Goal: Transaction & Acquisition: Purchase product/service

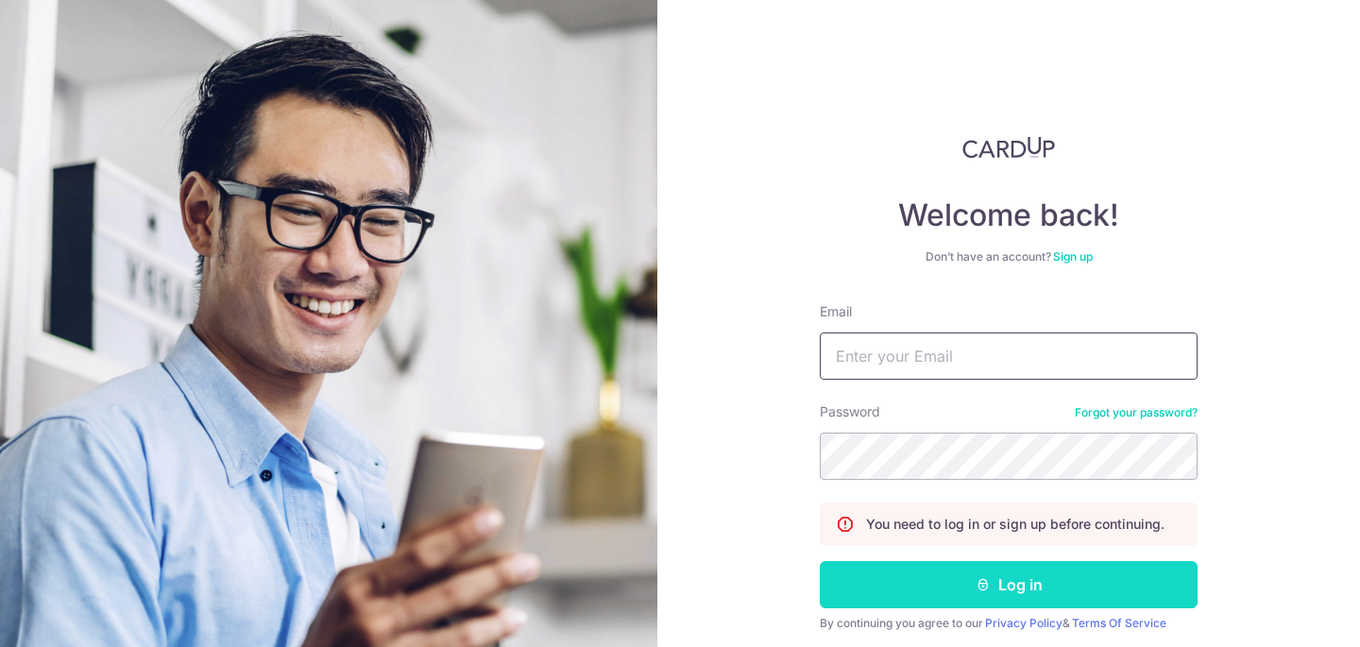
type input "[PERSON_NAME][EMAIL_ADDRESS][PERSON_NAME][DOMAIN_NAME]"
click at [934, 583] on button "Log in" at bounding box center [1009, 584] width 378 height 47
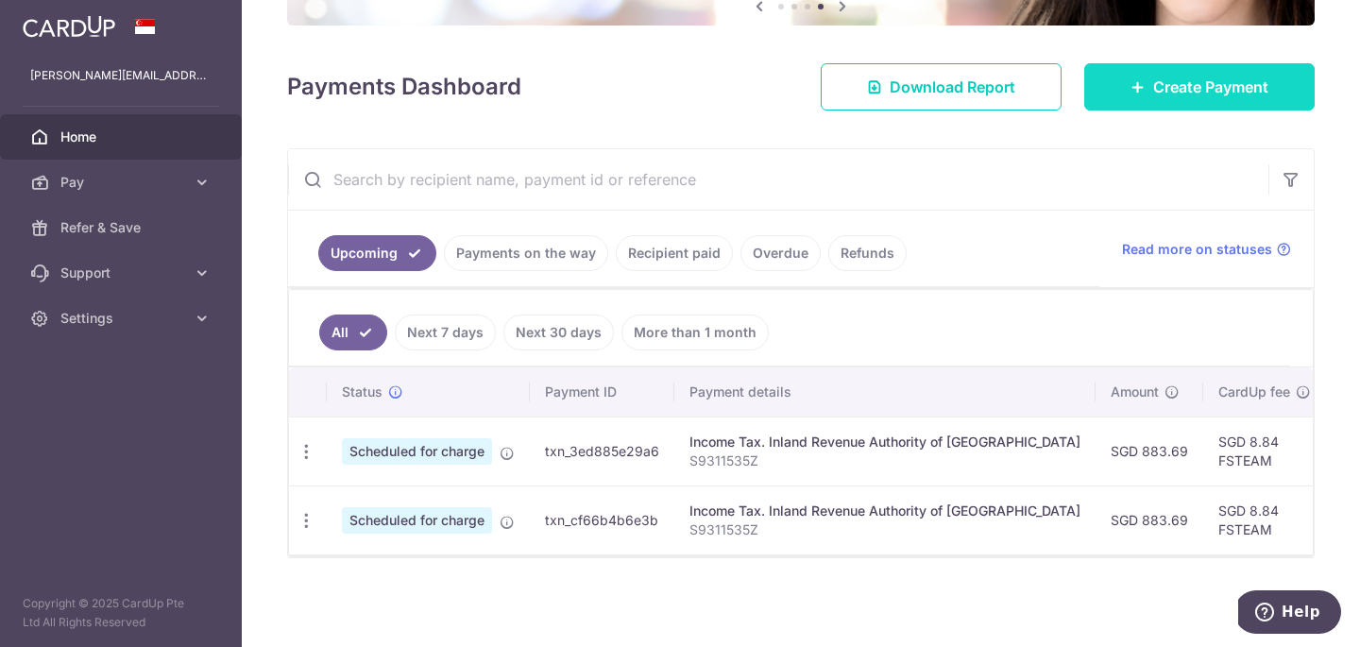
click at [1197, 98] on link "Create Payment" at bounding box center [1199, 86] width 230 height 47
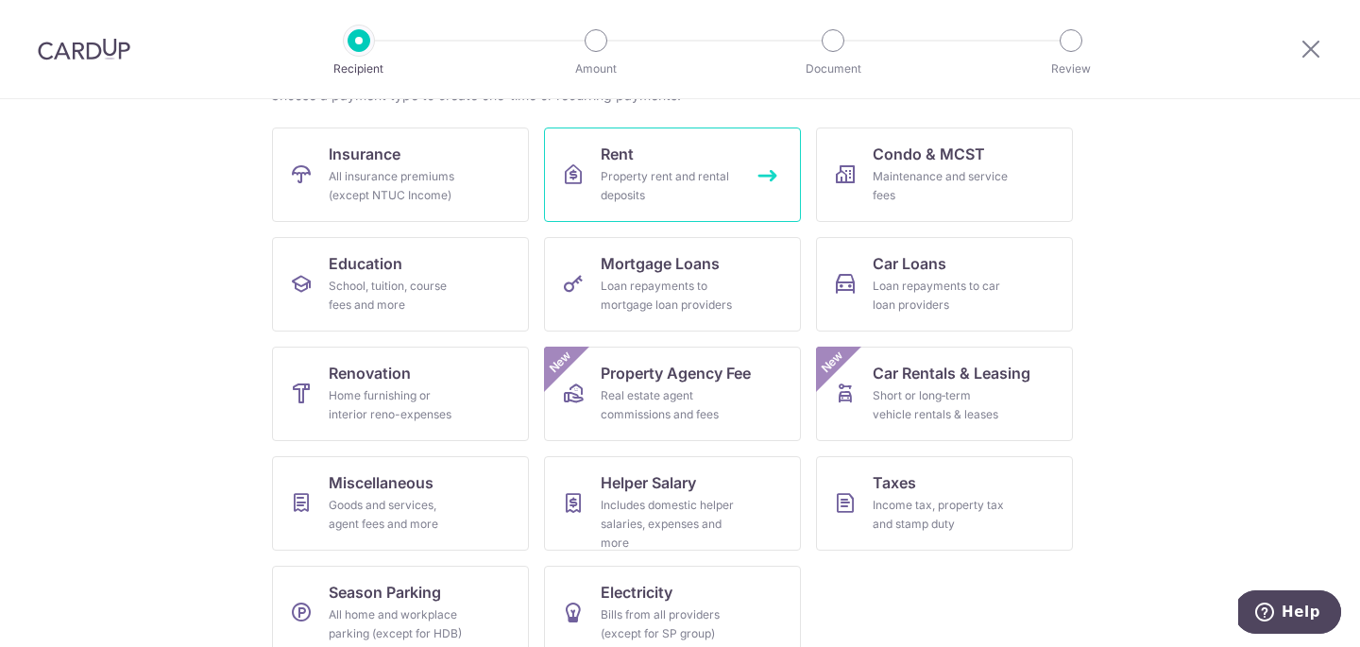
scroll to position [198, 0]
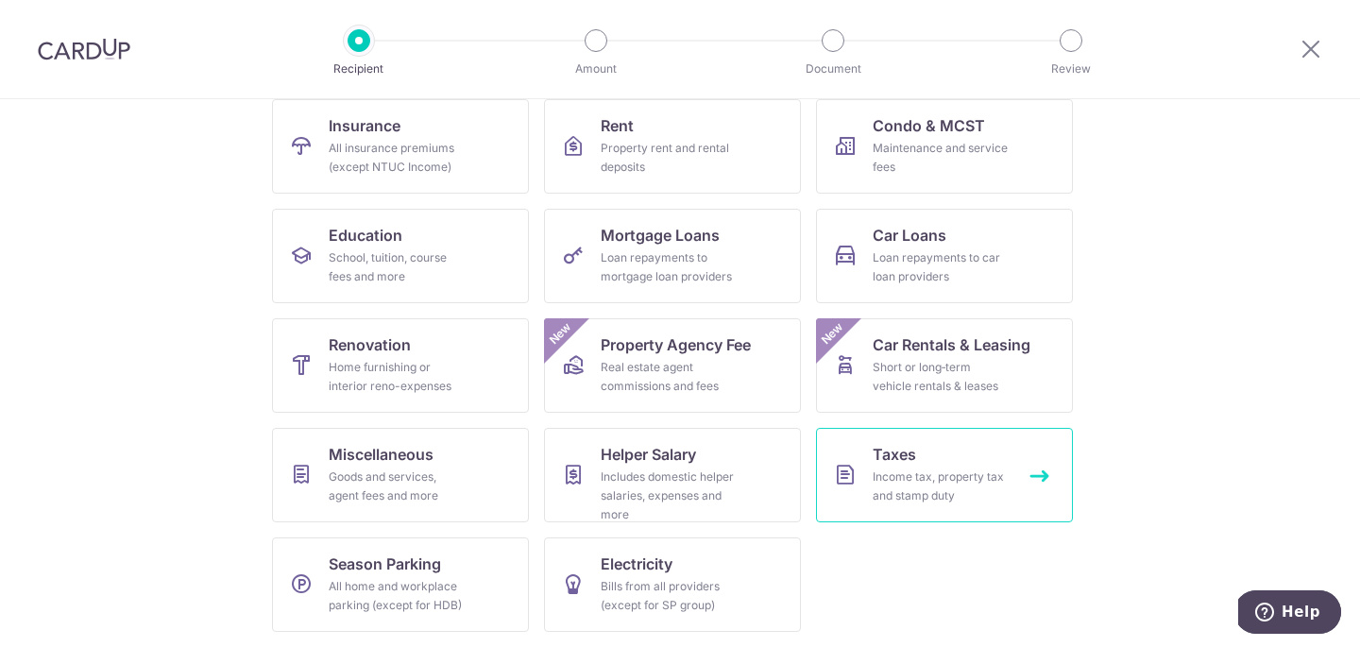
click at [920, 451] on link "Taxes Income tax, property tax and stamp duty" at bounding box center [944, 475] width 257 height 94
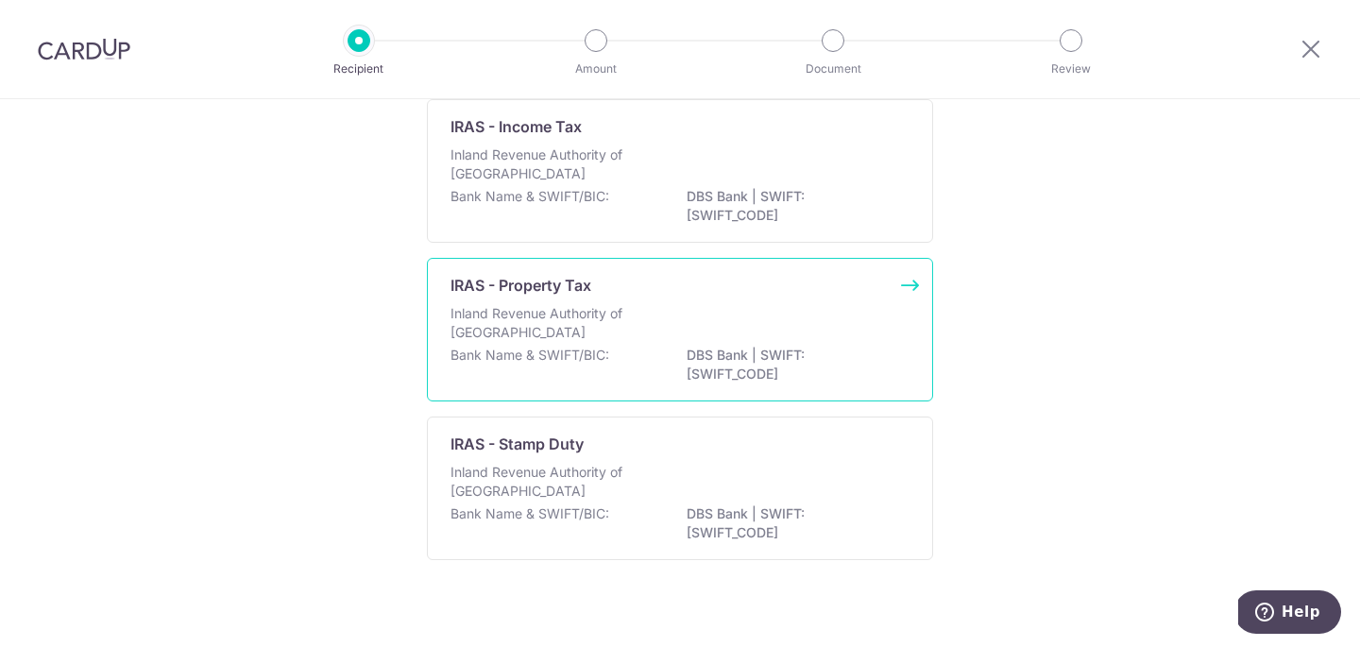
scroll to position [162, 0]
click at [806, 292] on div "IRAS - Property Tax" at bounding box center [668, 281] width 436 height 23
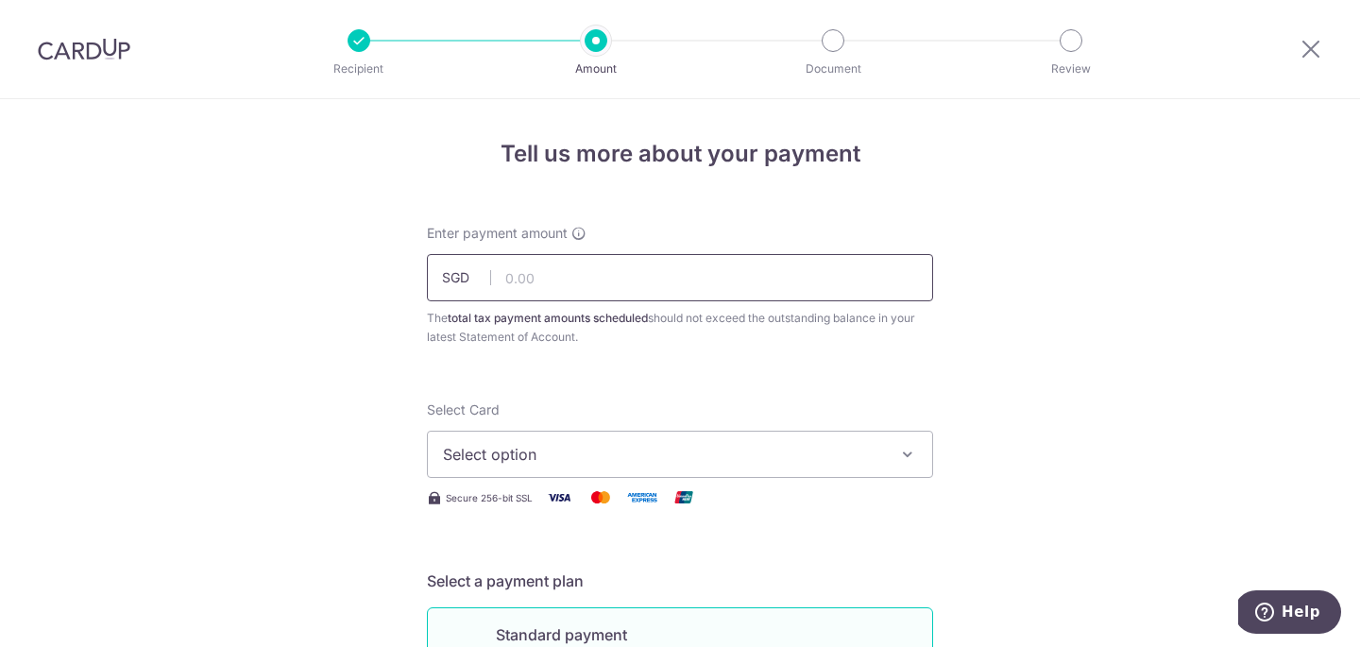
click at [813, 295] on input "text" at bounding box center [680, 277] width 506 height 47
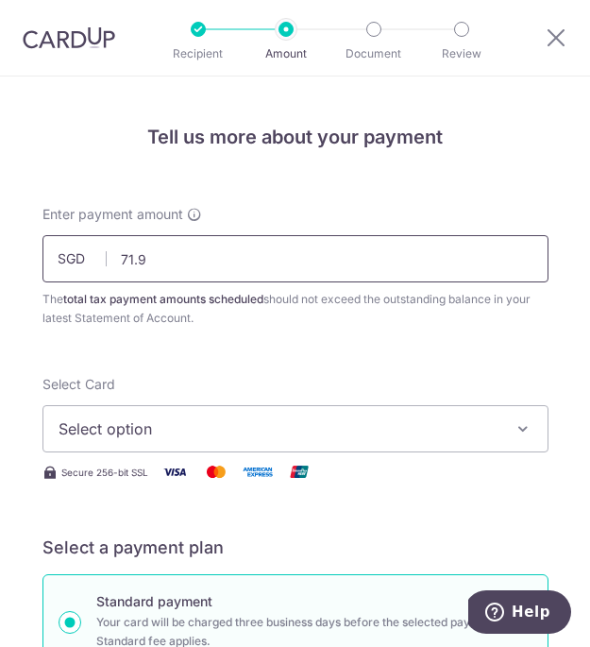
type input "71.95"
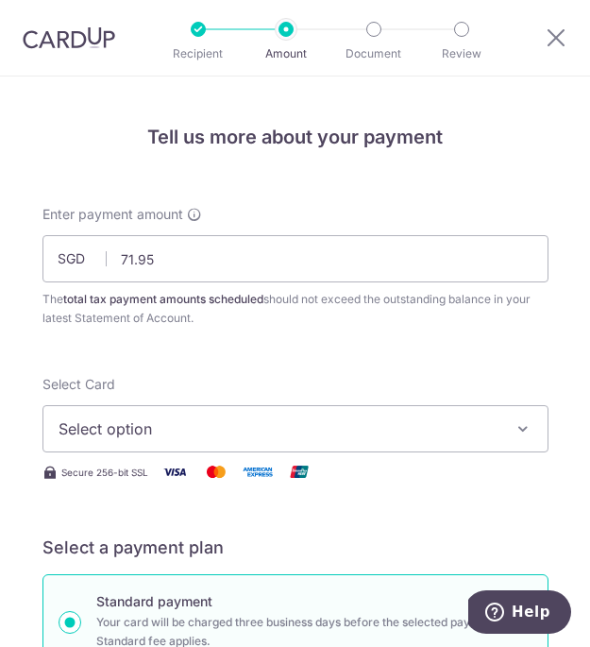
click at [158, 418] on span "Select option" at bounding box center [283, 428] width 448 height 23
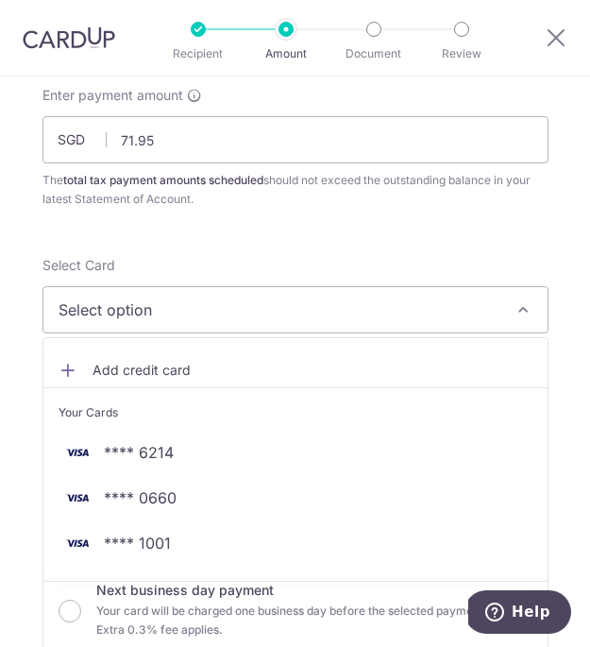
scroll to position [177, 0]
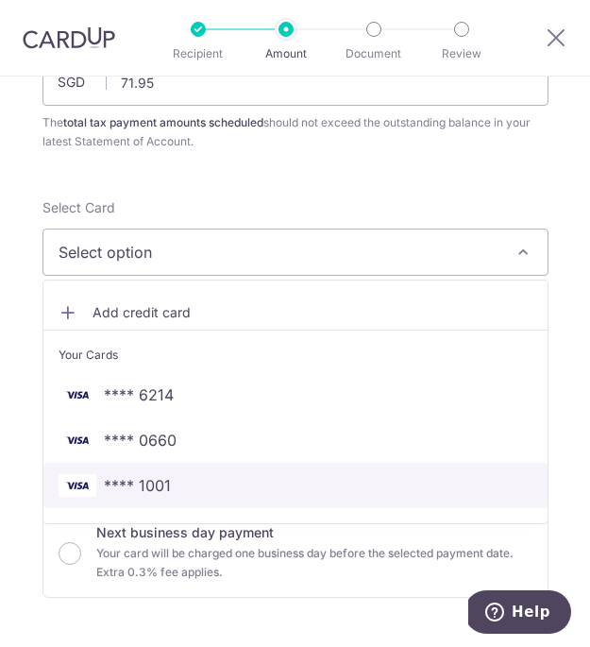
click at [203, 493] on span "**** 1001" at bounding box center [296, 485] width 474 height 23
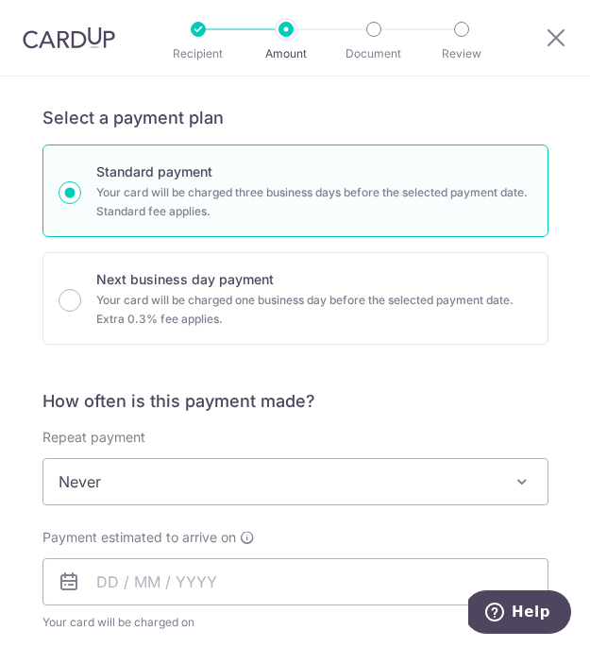
scroll to position [503, 0]
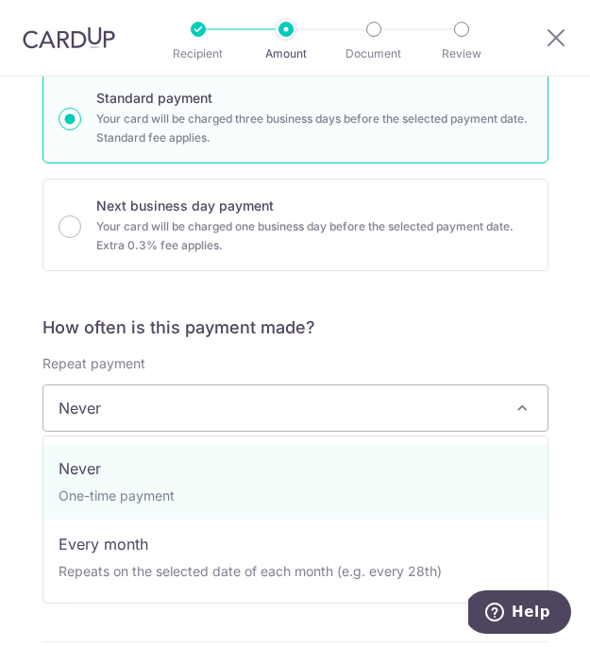
click at [213, 412] on span "Never" at bounding box center [295, 407] width 504 height 45
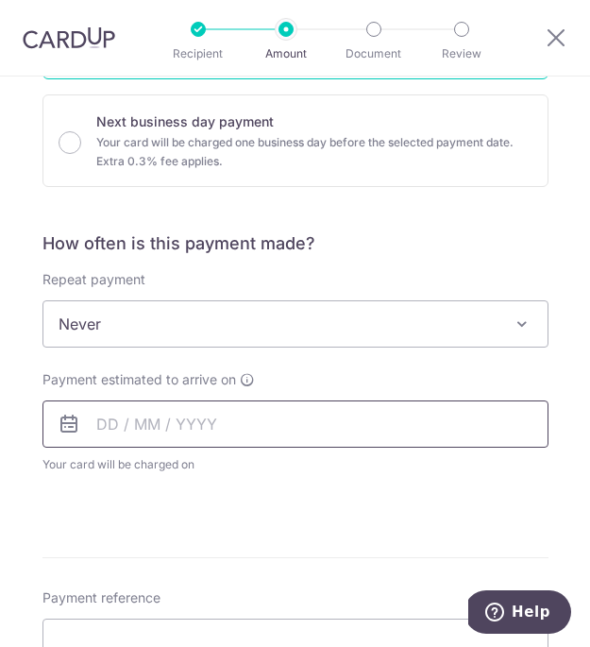
scroll to position [590, 0]
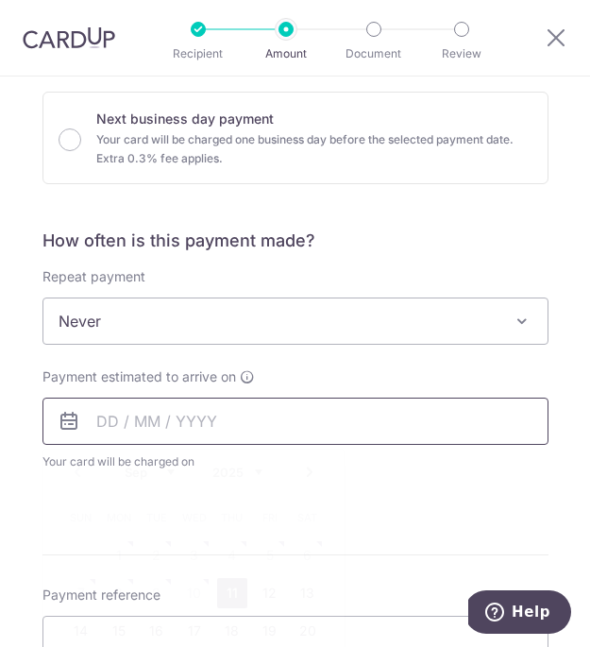
click at [167, 409] on input "text" at bounding box center [295, 421] width 506 height 47
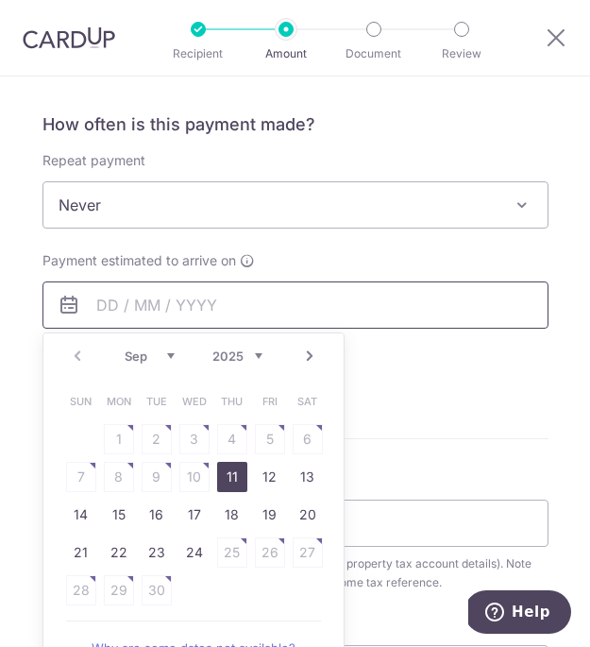
scroll to position [707, 0]
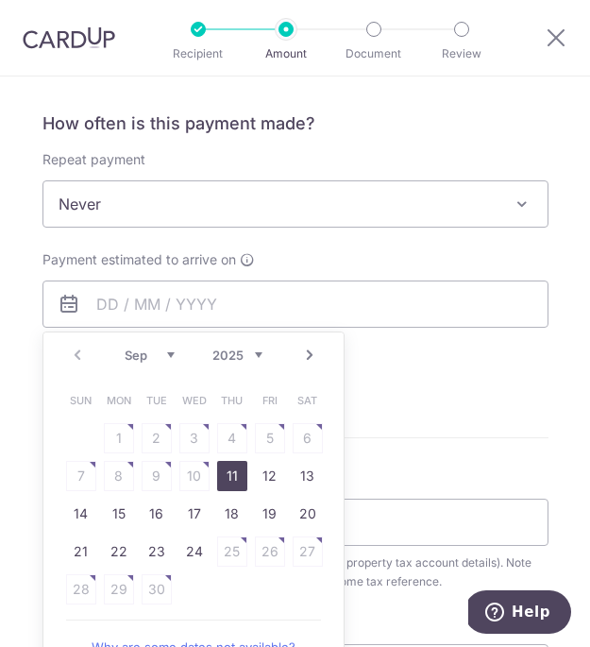
click at [240, 473] on link "11" at bounding box center [232, 476] width 30 height 30
type input "[DATE]"
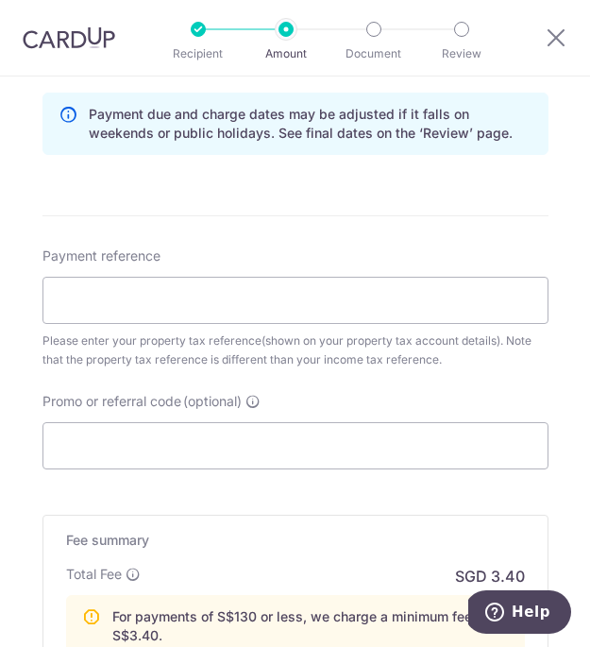
scroll to position [1035, 0]
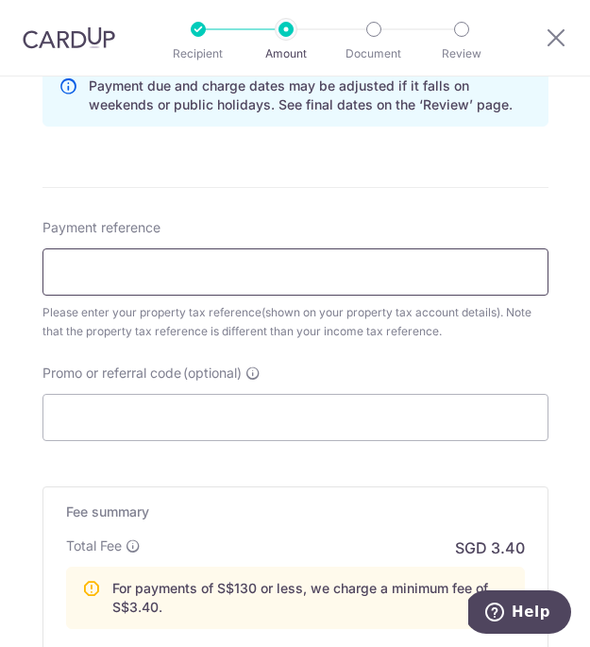
click at [158, 274] on input "Payment reference" at bounding box center [295, 271] width 506 height 47
paste input "5467694U"
type input "5467694U"
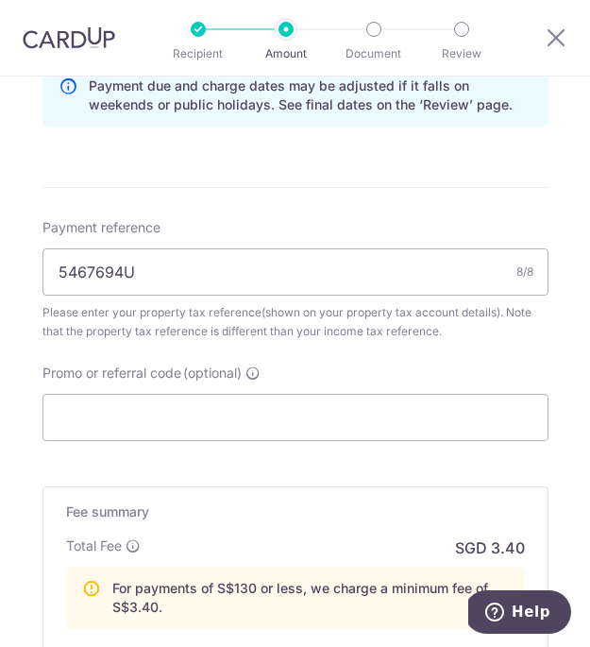
click at [186, 333] on div "Please enter your property tax reference(shown on your property tax account det…" at bounding box center [295, 322] width 506 height 38
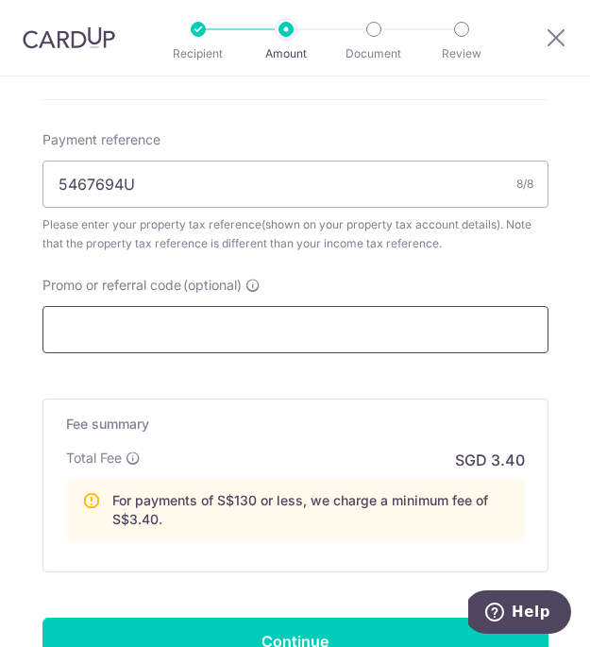
click at [160, 337] on input "Promo or referral code (optional)" at bounding box center [295, 329] width 506 height 47
type input "S"
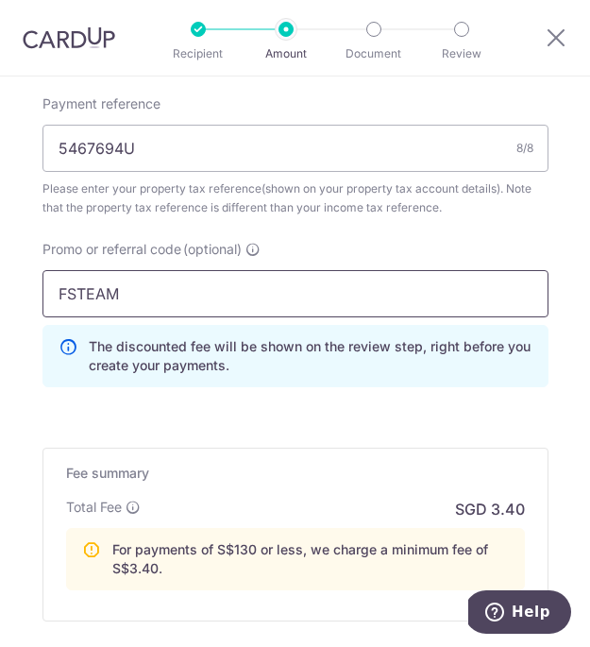
scroll to position [1174, 0]
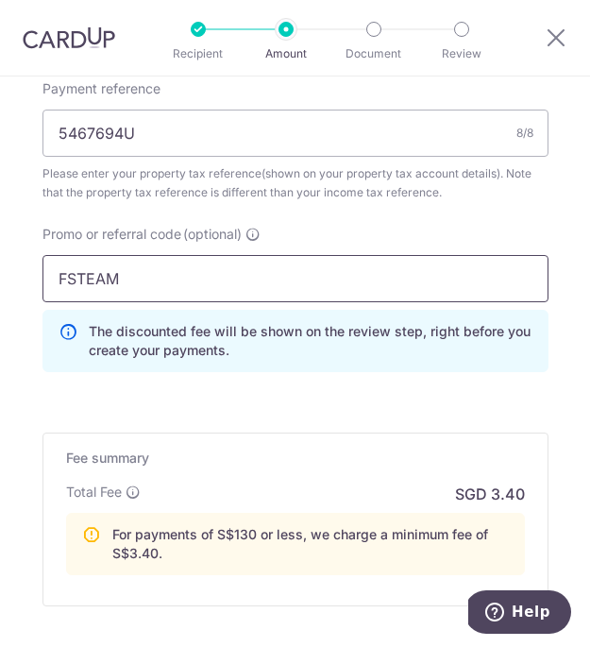
type input "FSTEAM"
click at [189, 381] on div "Promo or referral code (optional) FSTEAM The discounted fee will be shown on th…" at bounding box center [295, 306] width 529 height 162
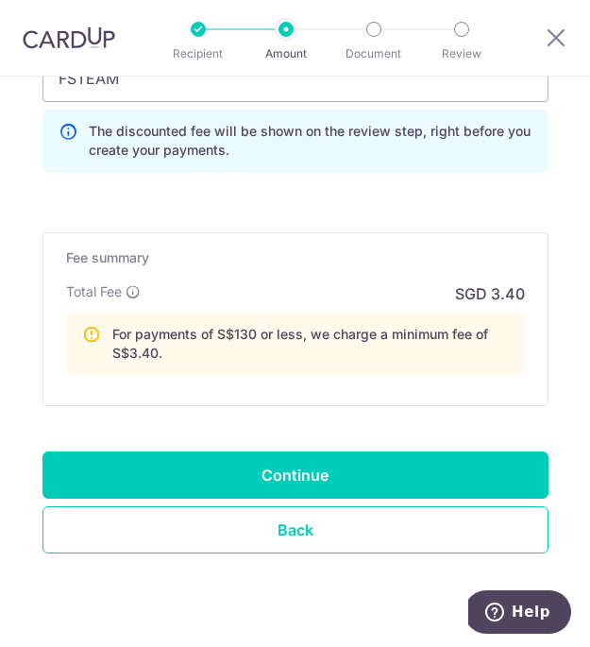
scroll to position [1376, 0]
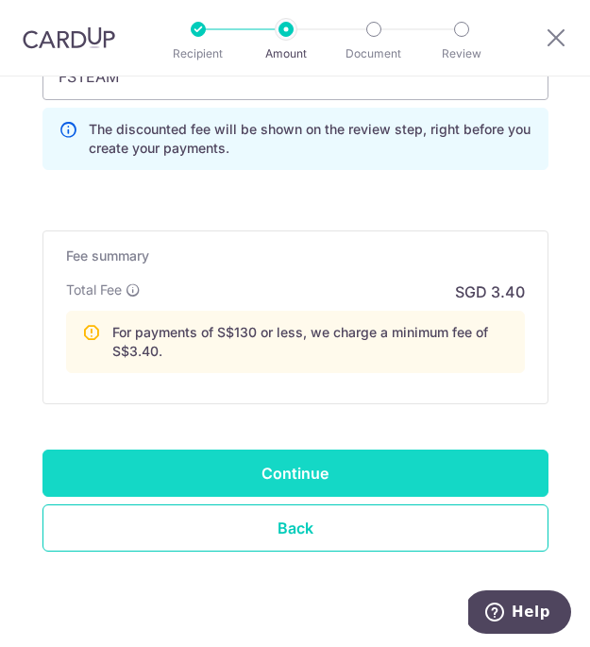
click at [252, 478] on input "Continue" at bounding box center [295, 472] width 506 height 47
type input "Create Schedule"
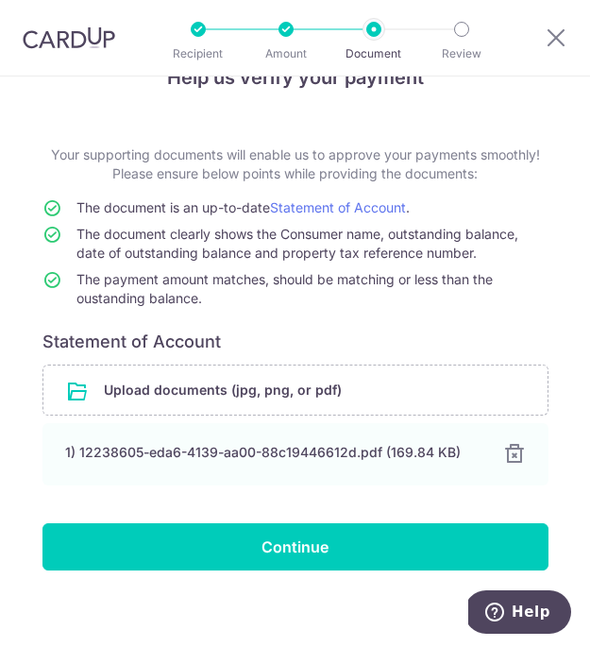
scroll to position [60, 0]
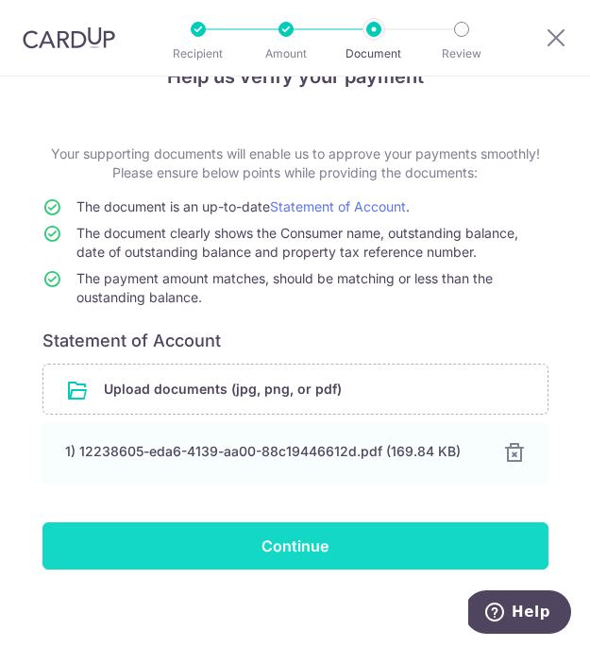
click at [327, 555] on input "Continue" at bounding box center [295, 545] width 506 height 47
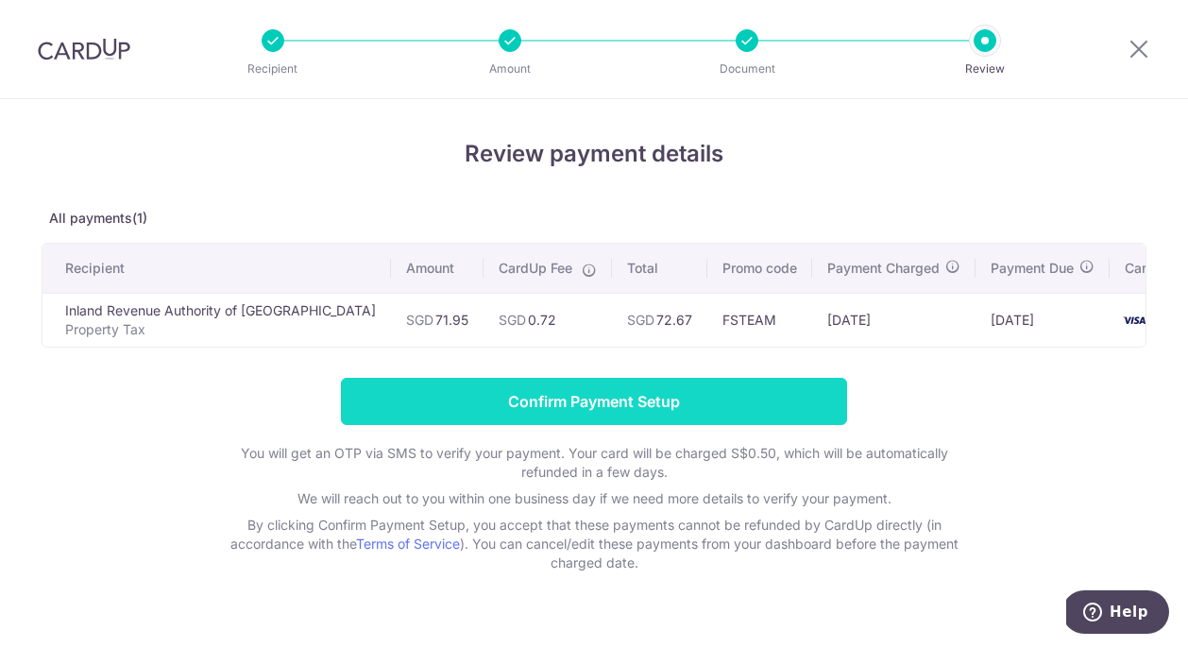
click at [589, 403] on input "Confirm Payment Setup" at bounding box center [594, 401] width 506 height 47
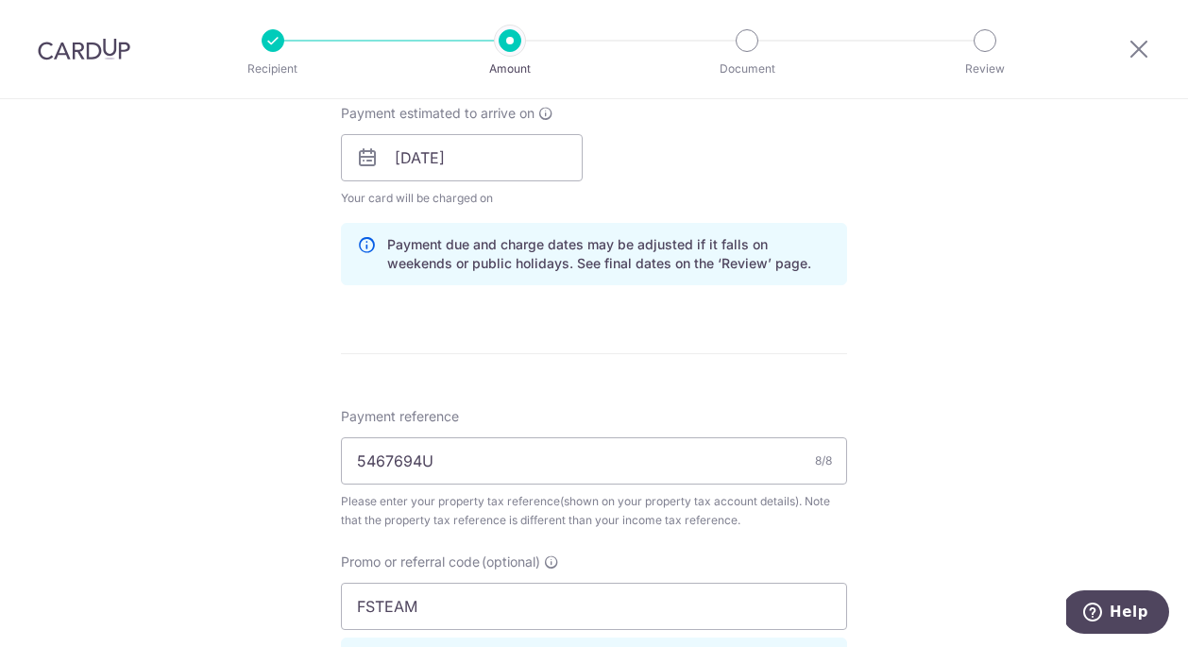
scroll to position [1523, 0]
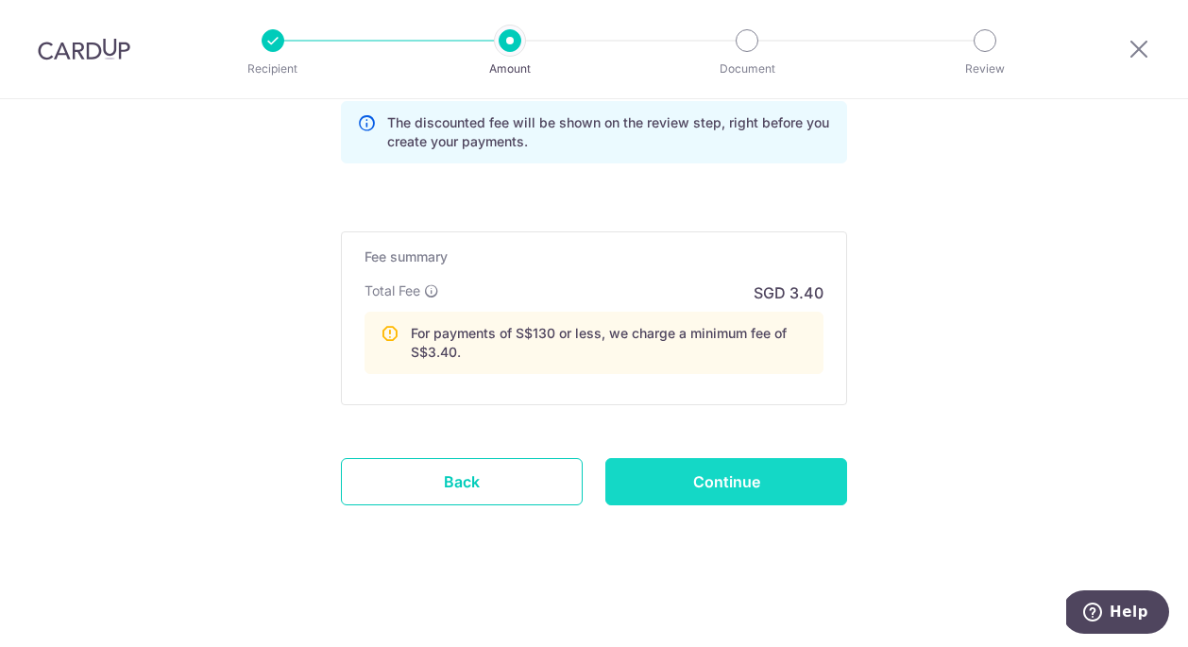
click at [739, 484] on input "Continue" at bounding box center [726, 481] width 242 height 47
type input "Update Schedule"
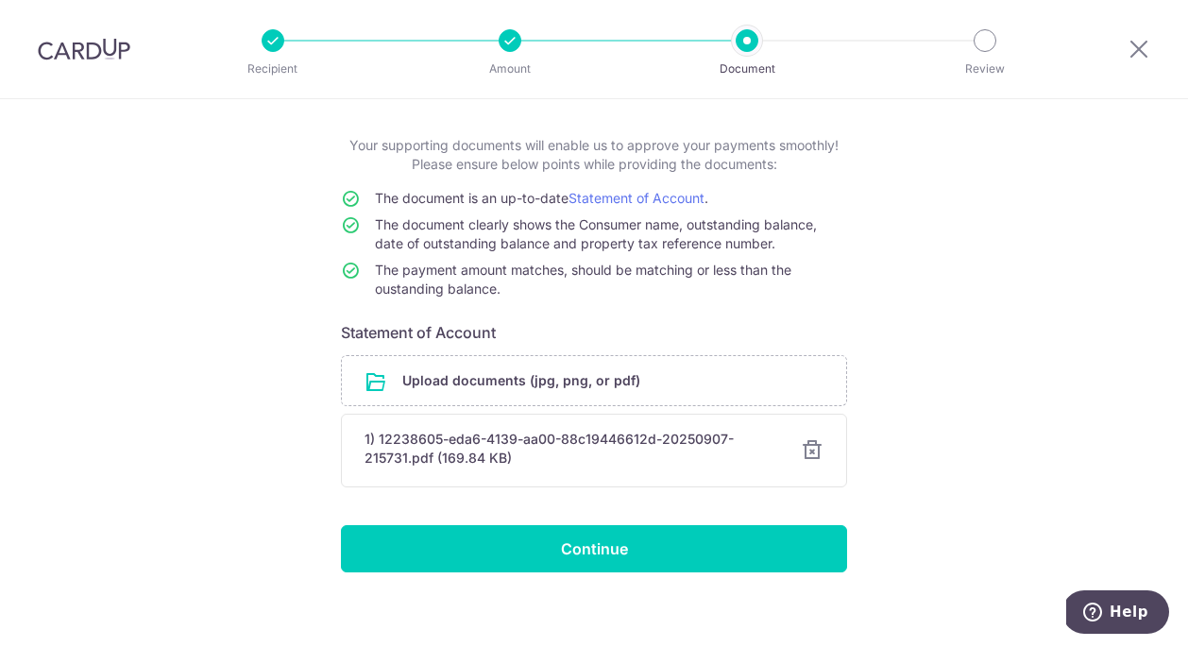
scroll to position [102, 0]
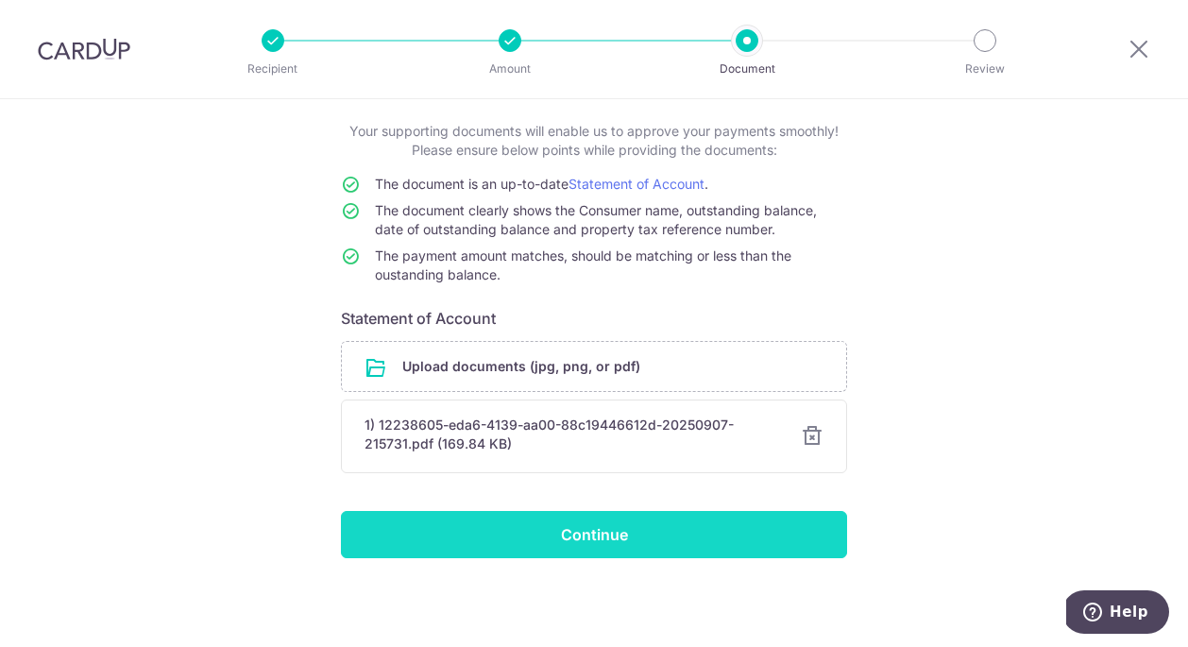
click at [684, 519] on input "Continue" at bounding box center [594, 534] width 506 height 47
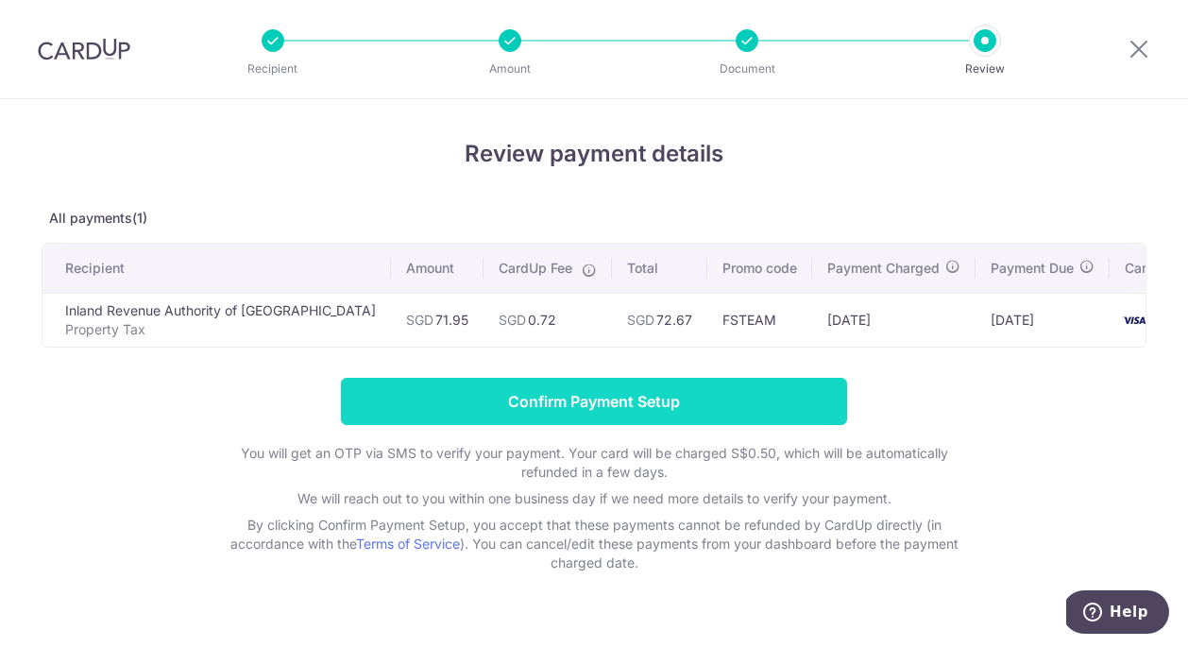
click at [605, 382] on input "Confirm Payment Setup" at bounding box center [594, 401] width 506 height 47
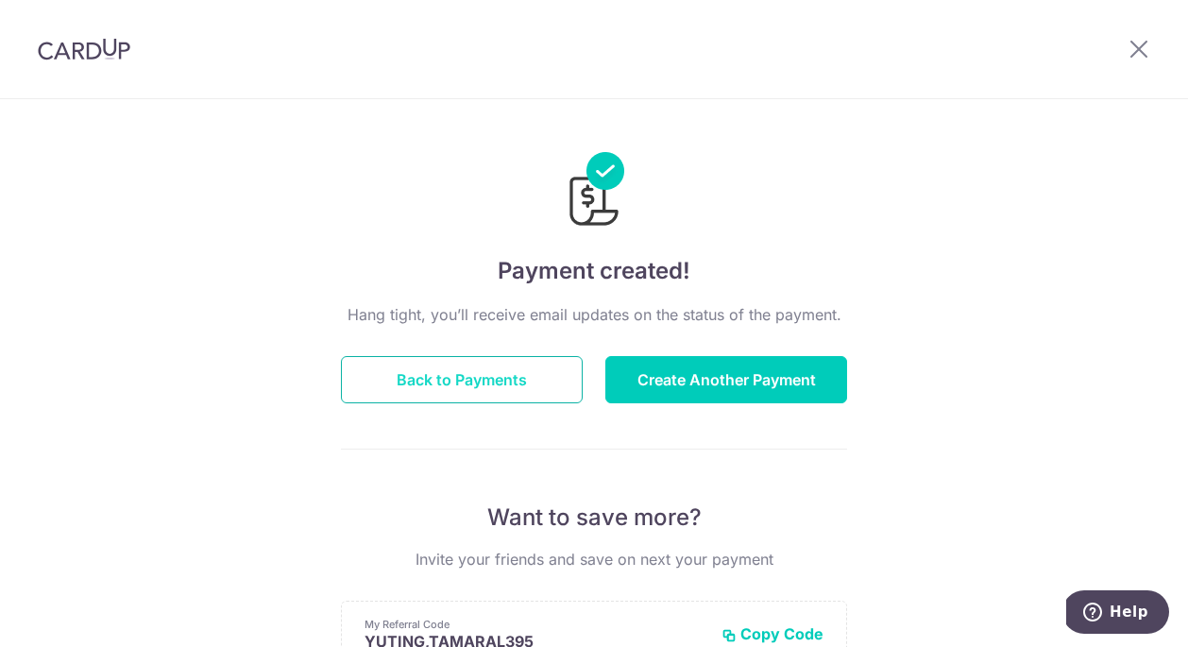
click at [558, 365] on button "Back to Payments" at bounding box center [462, 379] width 242 height 47
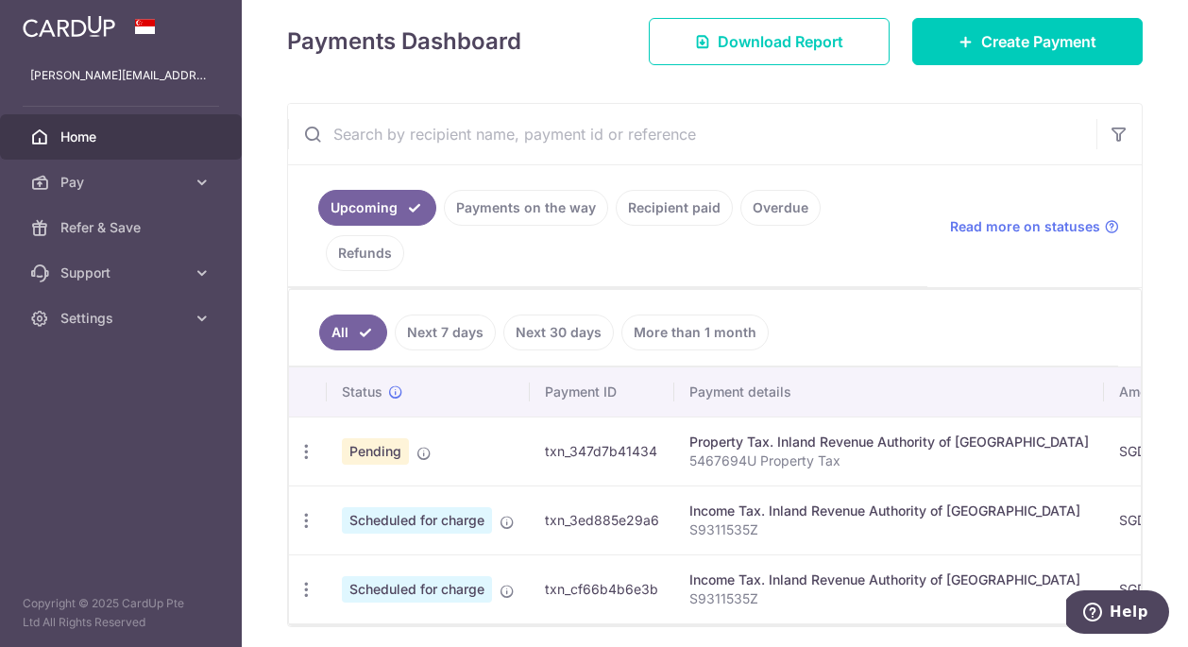
scroll to position [285, 0]
